Goal: Register for event/course

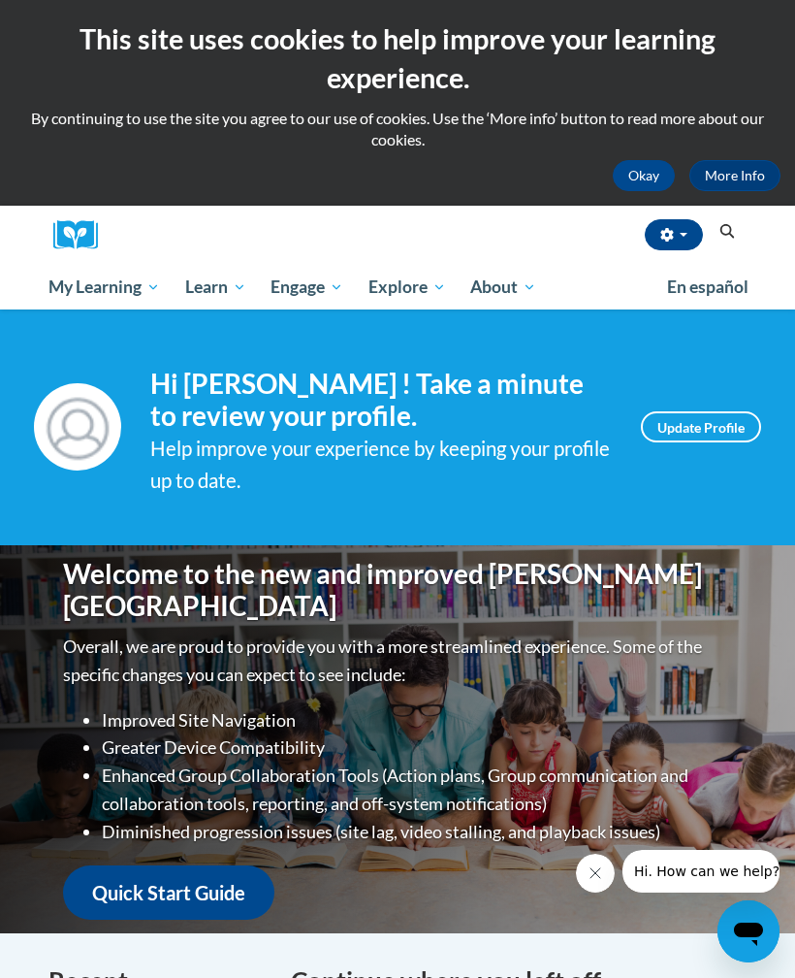
click at [739, 228] on button "Search" at bounding box center [727, 231] width 29 height 23
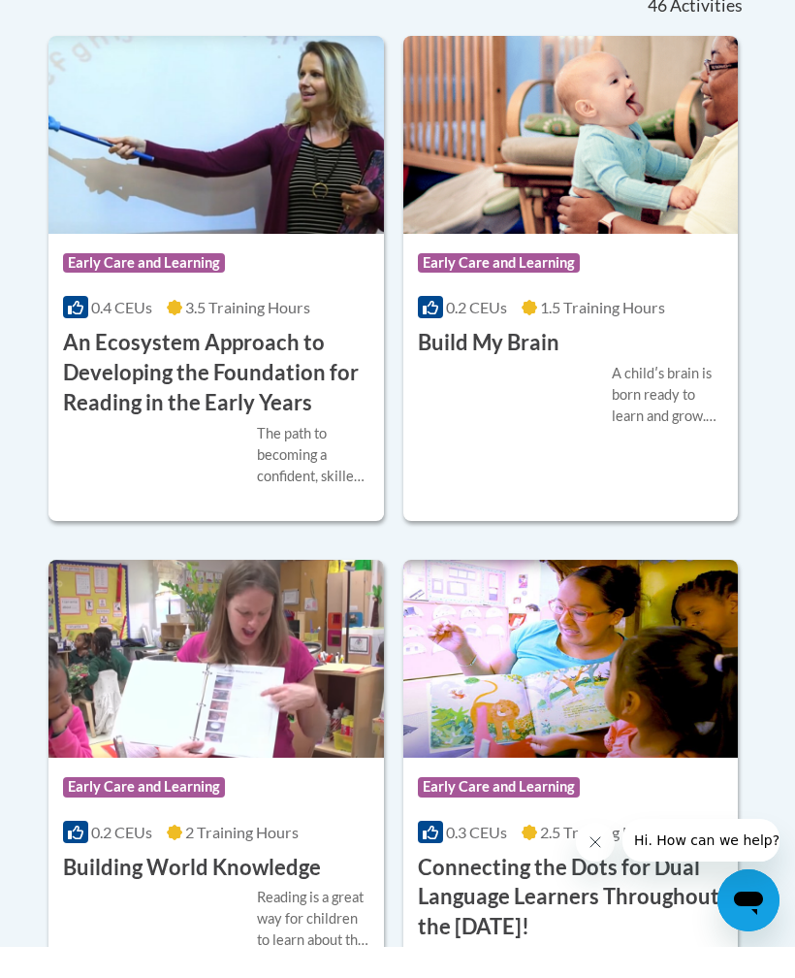
scroll to position [867, 0]
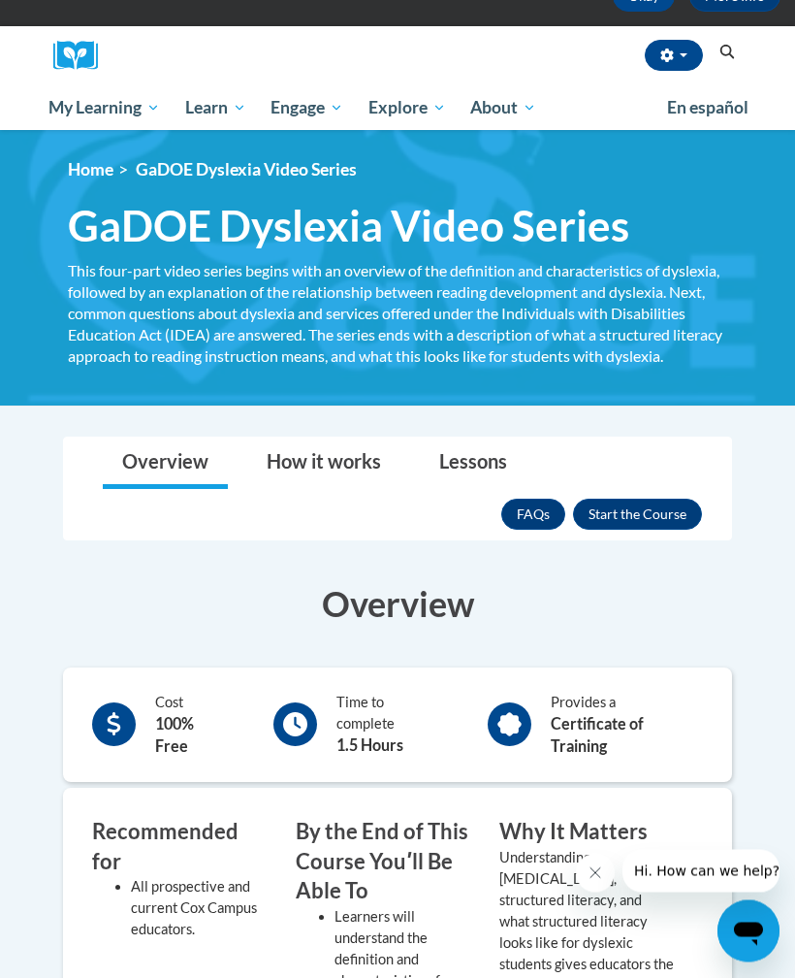
scroll to position [179, 0]
click at [641, 498] on button "Enroll" at bounding box center [637, 513] width 129 height 31
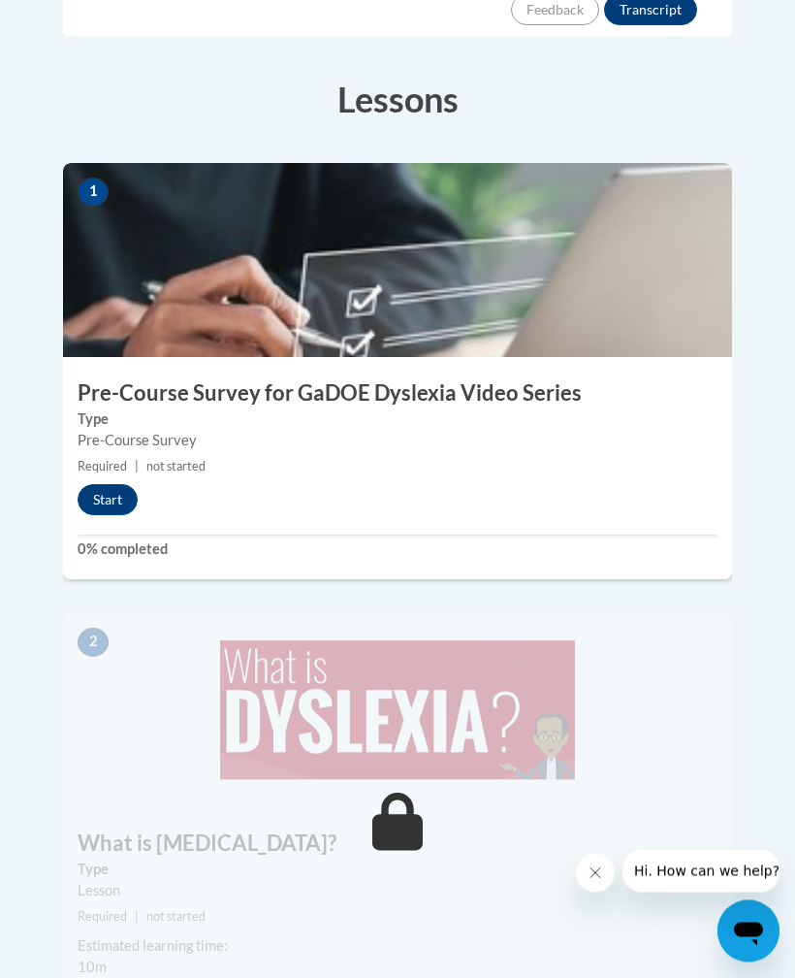
scroll to position [625, 0]
click at [119, 484] on button "Start" at bounding box center [108, 499] width 60 height 31
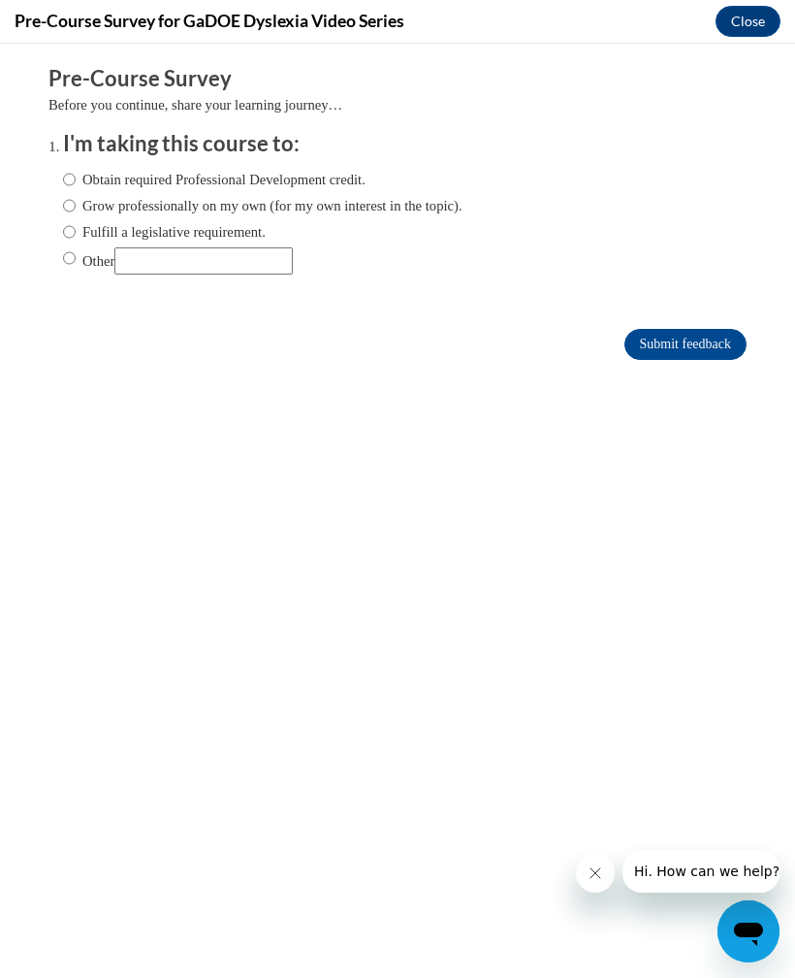
scroll to position [0, 0]
click at [221, 179] on label "Obtain required Professional Development credit." at bounding box center [214, 179] width 303 height 21
click at [76, 179] on input "Obtain required Professional Development credit." at bounding box center [69, 179] width 13 height 21
radio input "true"
click at [658, 358] on input "Submit feedback" at bounding box center [686, 344] width 122 height 31
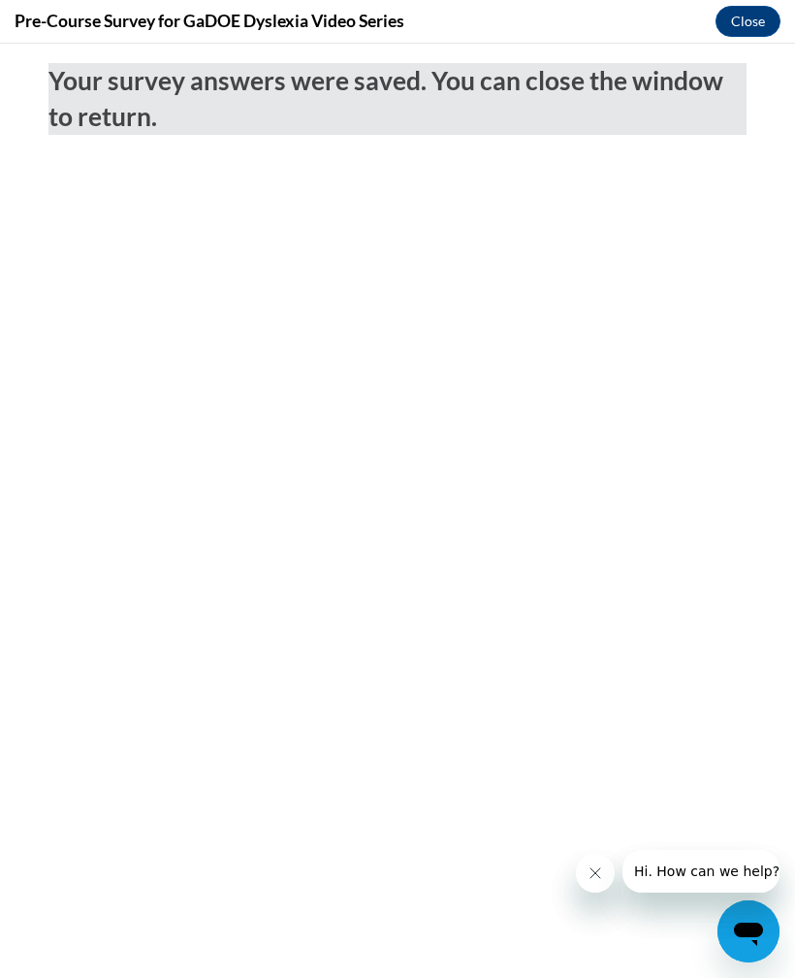
click at [779, 17] on button "Close" at bounding box center [748, 21] width 65 height 31
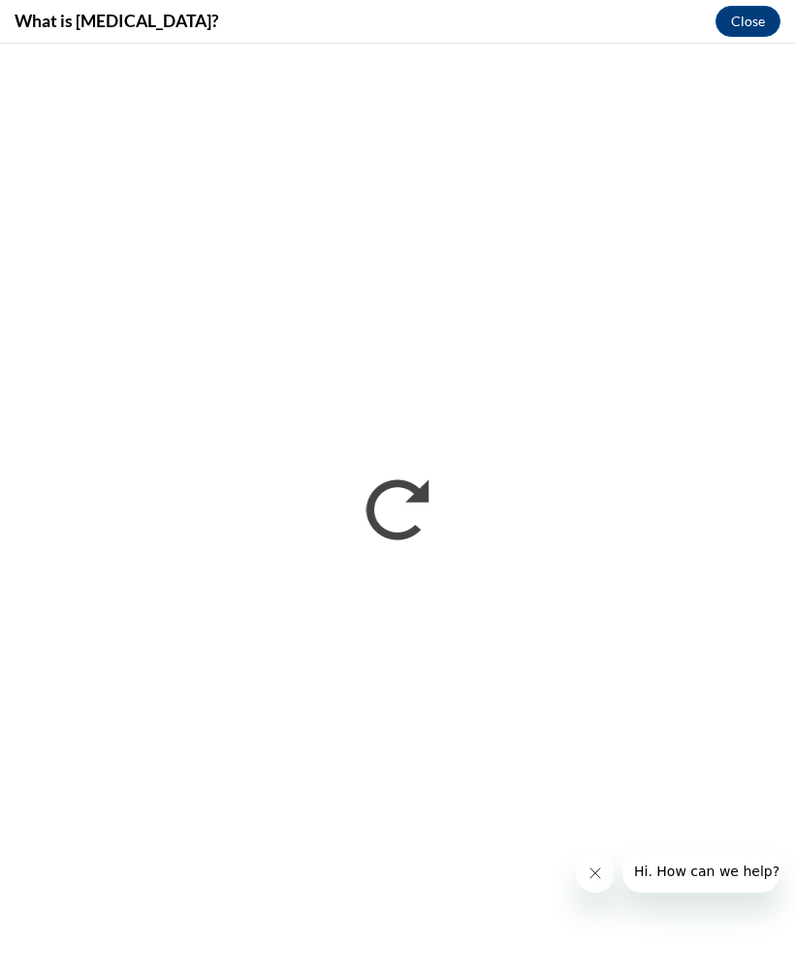
click at [606, 876] on button "Close message from company" at bounding box center [595, 872] width 39 height 39
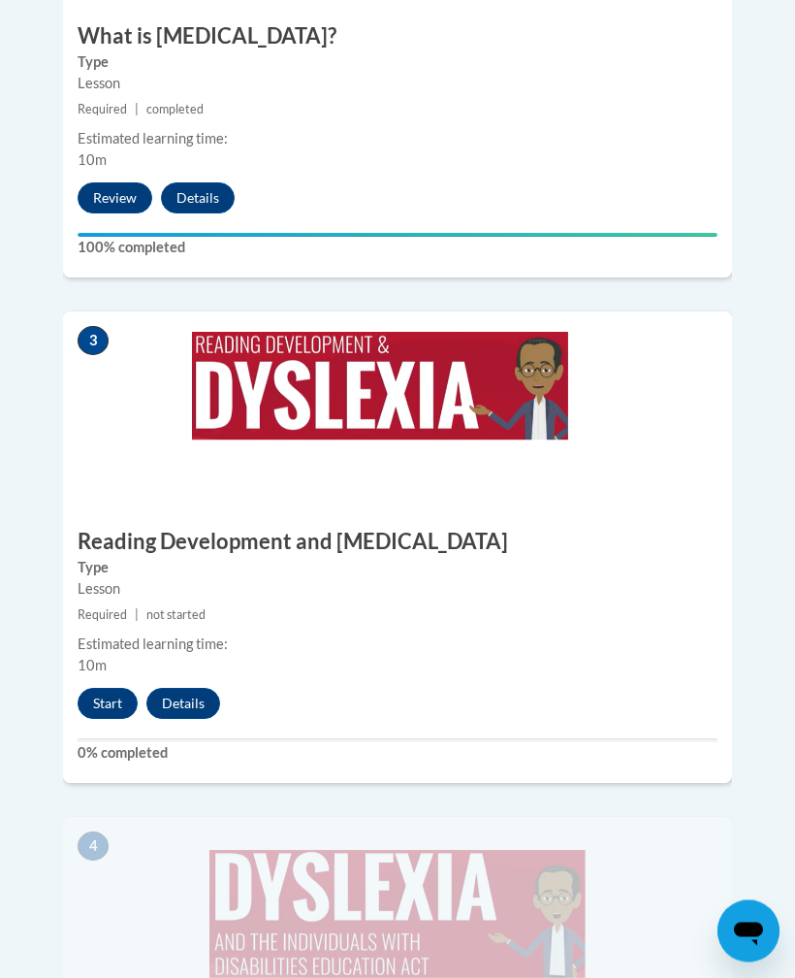
scroll to position [1432, 0]
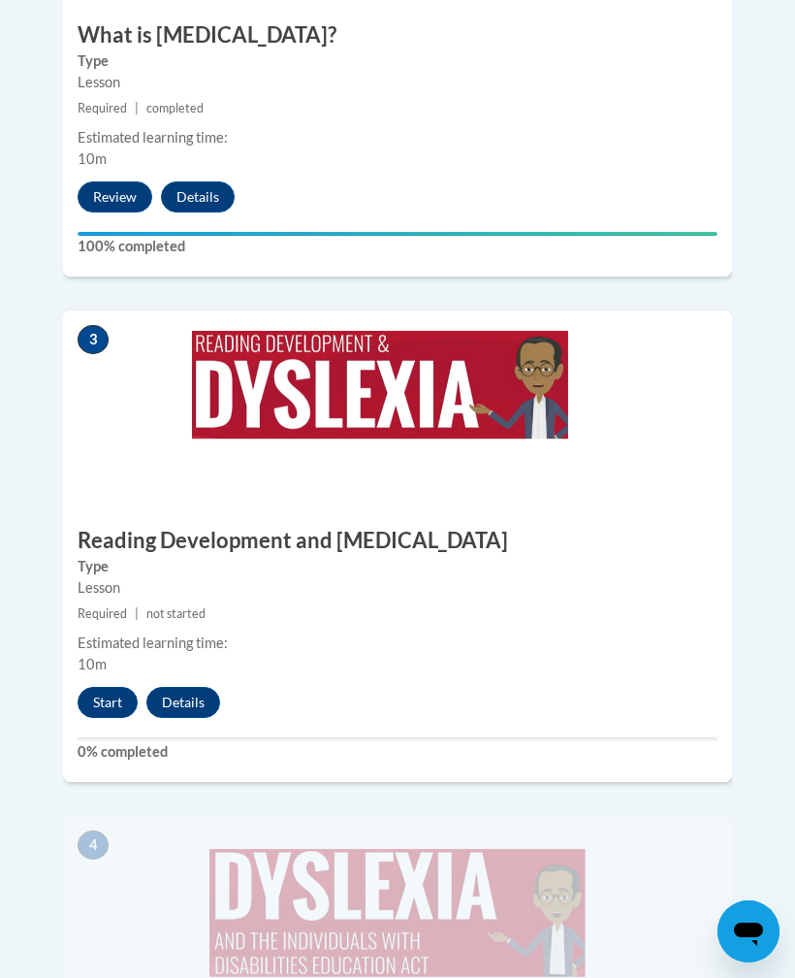
click at [103, 687] on button "Start" at bounding box center [108, 702] width 60 height 31
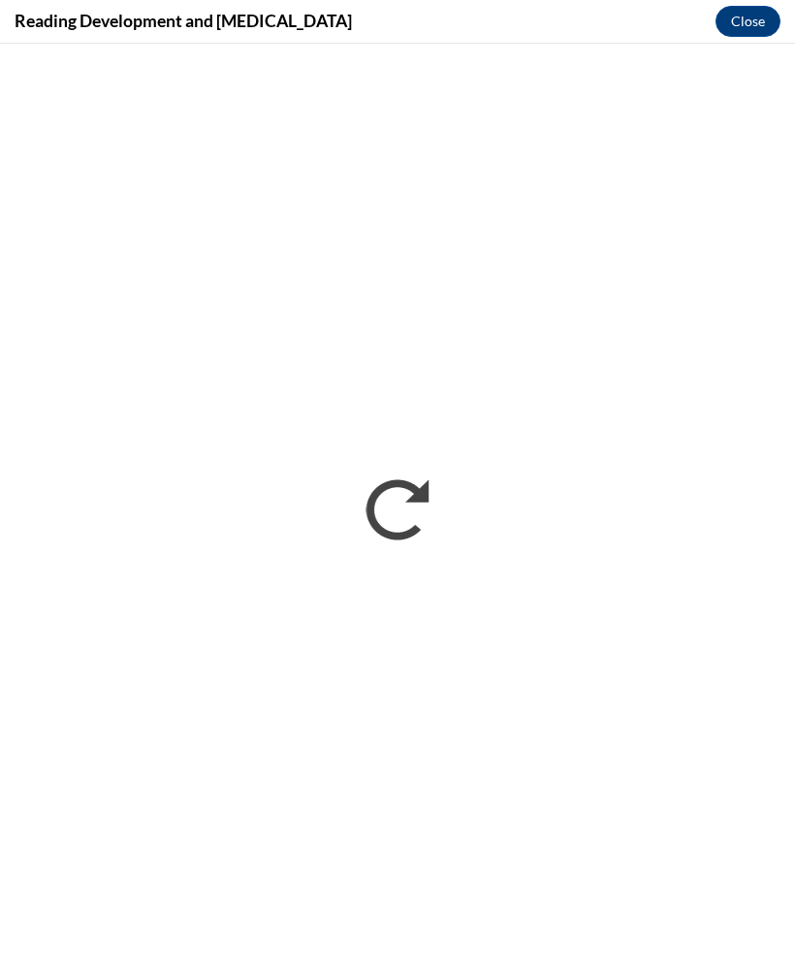
scroll to position [0, 0]
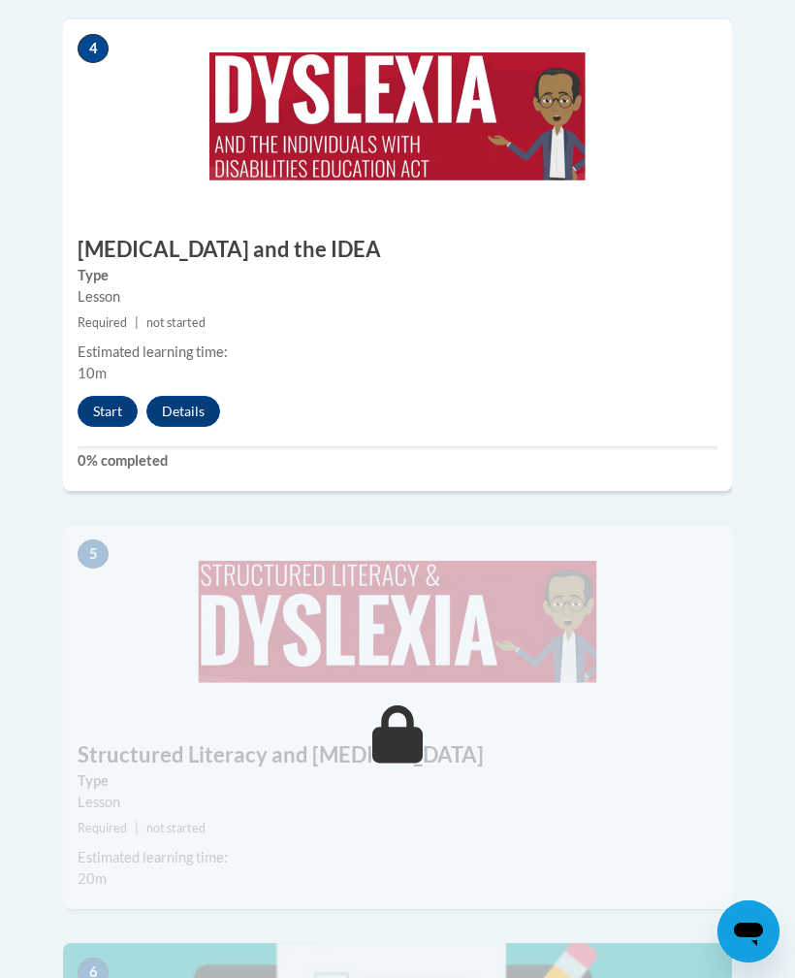
scroll to position [2007, 0]
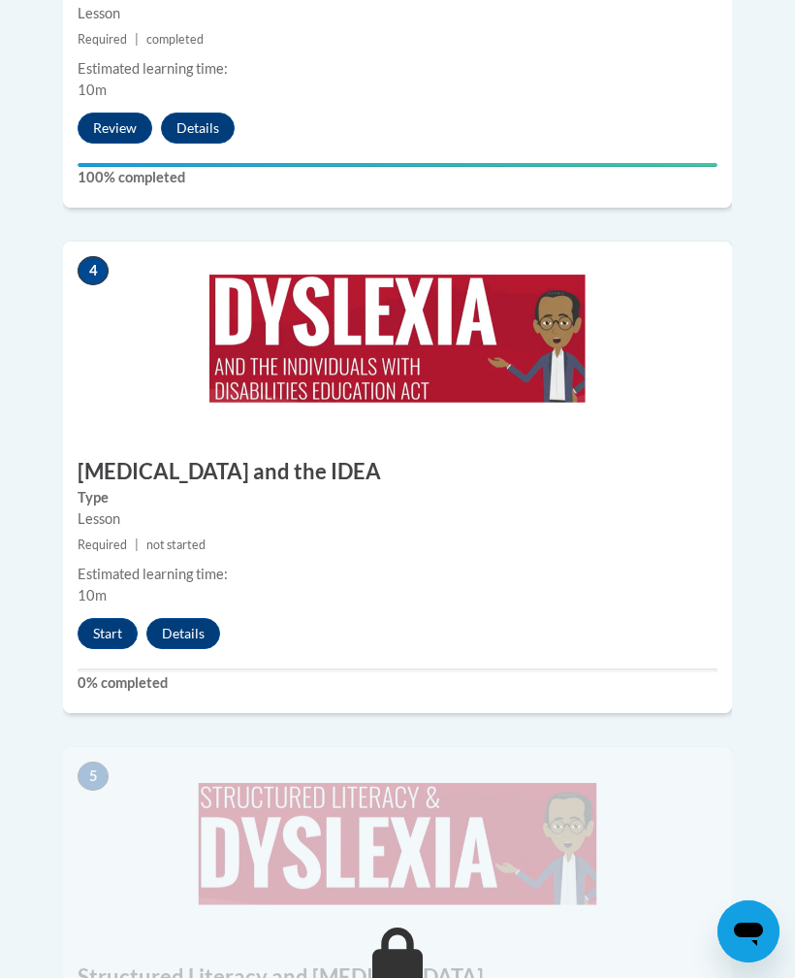
click at [90, 618] on button "Start" at bounding box center [108, 633] width 60 height 31
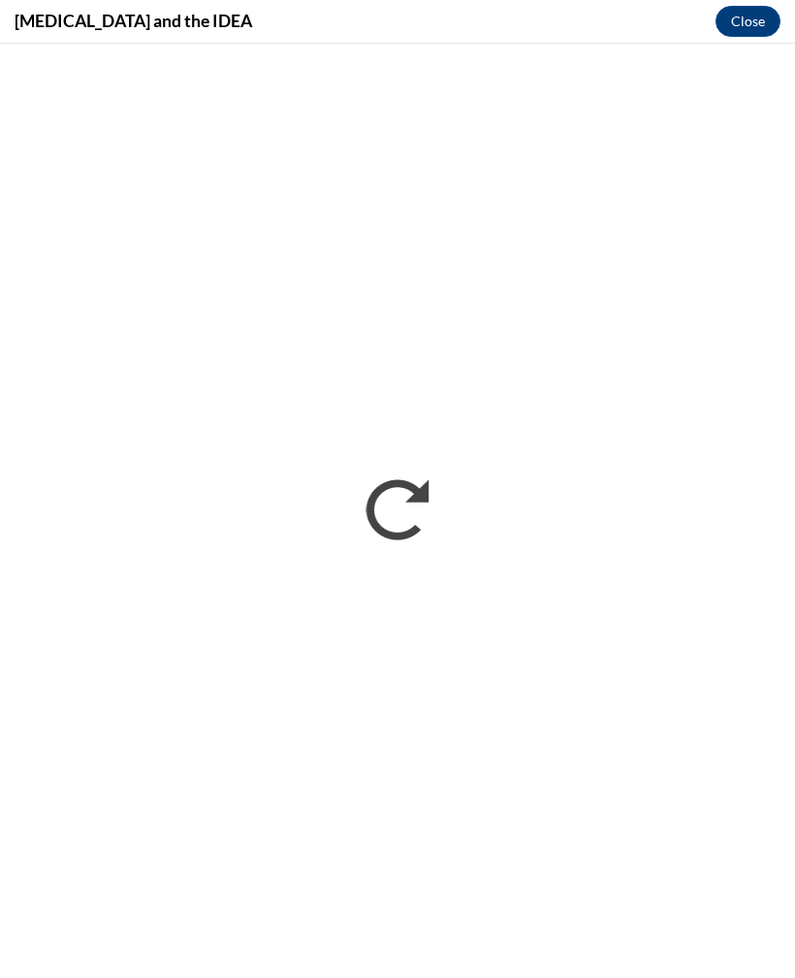
scroll to position [0, 0]
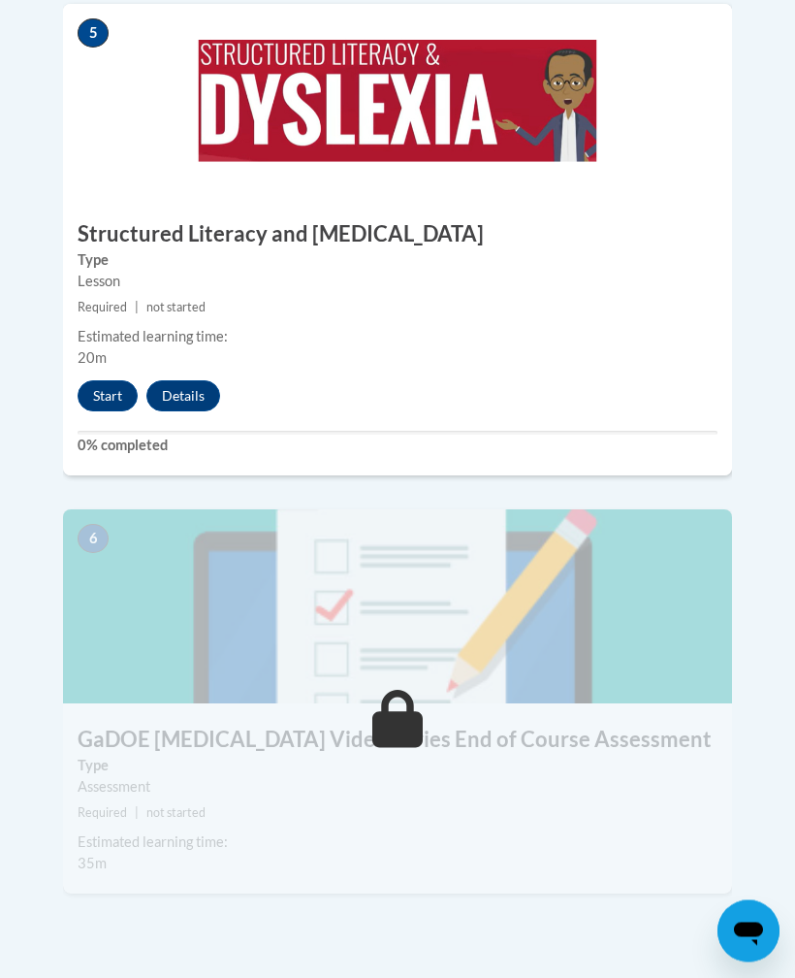
scroll to position [2750, 0]
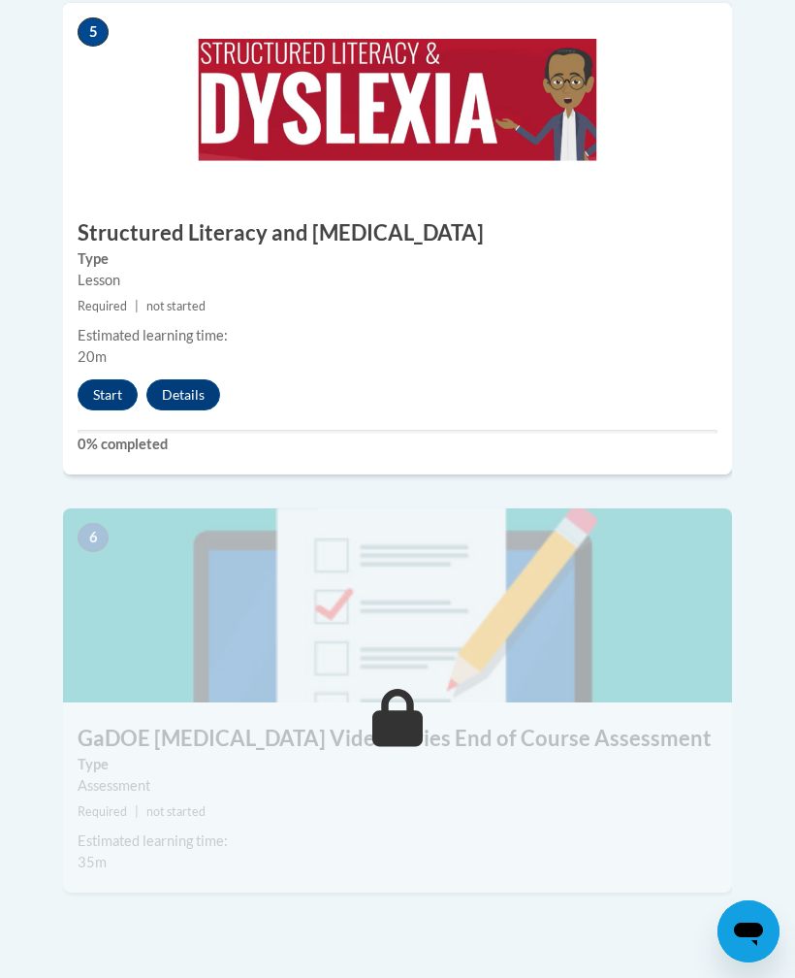
click at [122, 379] on button "Start" at bounding box center [108, 394] width 60 height 31
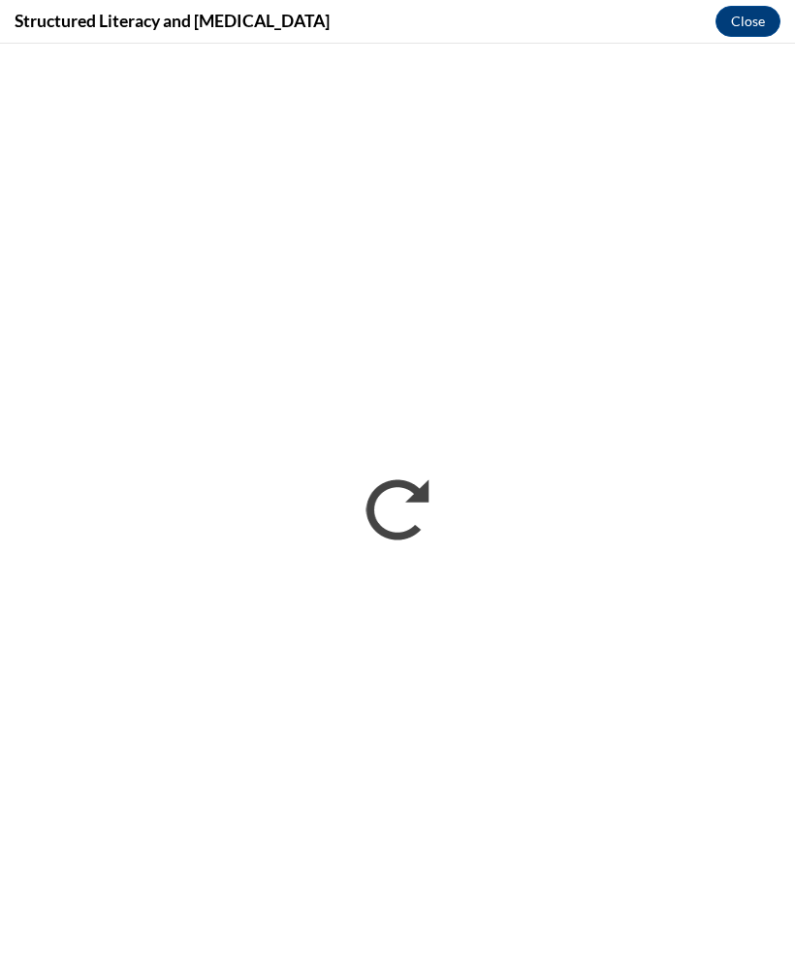
scroll to position [0, 0]
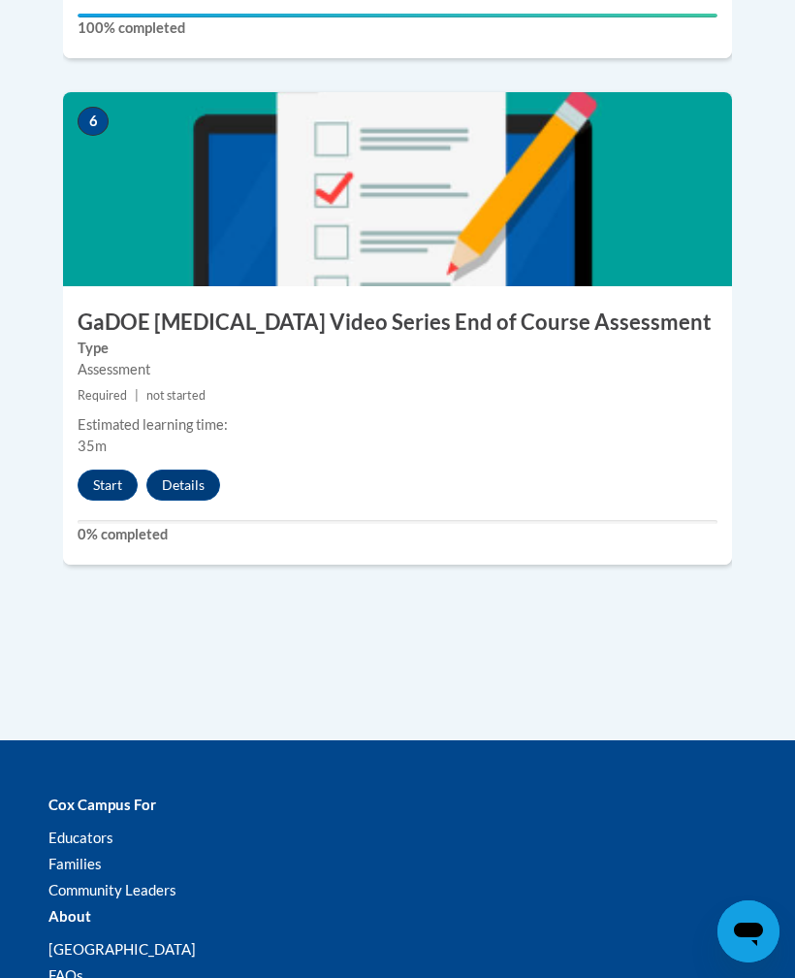
scroll to position [3165, 0]
